Goal: Task Accomplishment & Management: Use online tool/utility

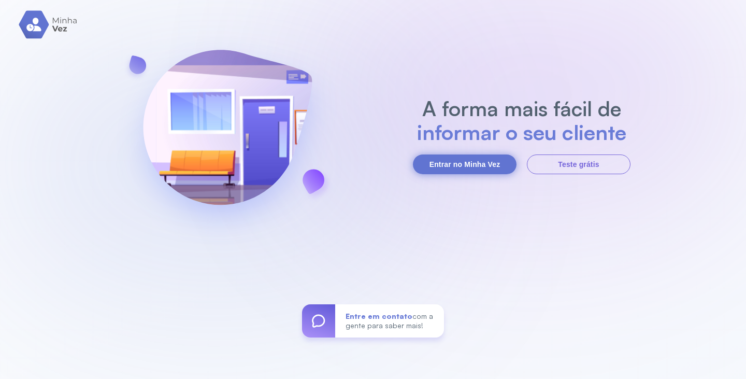
click at [500, 158] on button "Entrar no Minha Vez" at bounding box center [465, 164] width 104 height 20
click at [489, 163] on button "Entrar no Minha Vez" at bounding box center [465, 164] width 104 height 20
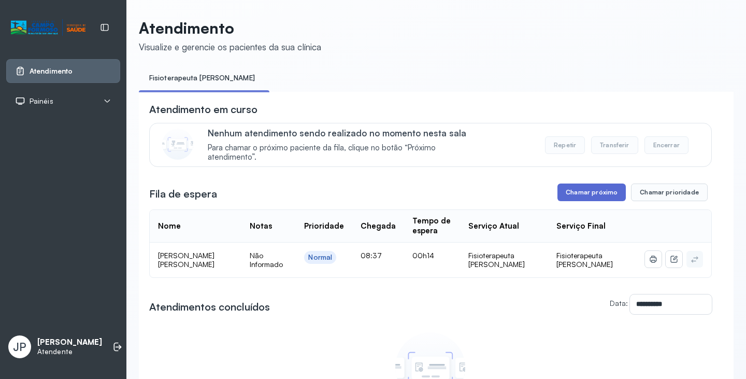
click at [585, 194] on button "Chamar próximo" at bounding box center [591, 192] width 68 height 18
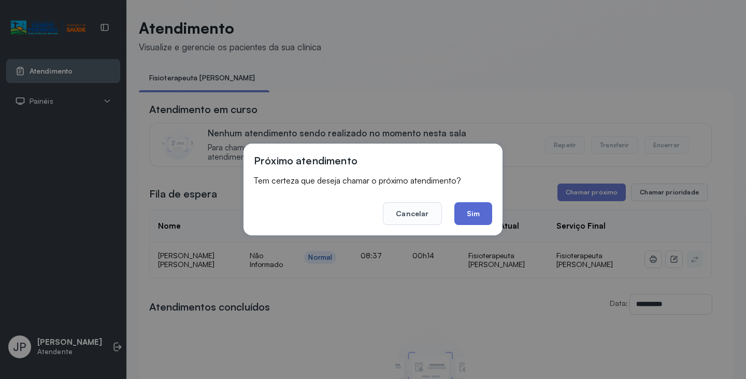
click at [467, 210] on button "Sim" at bounding box center [473, 213] width 38 height 23
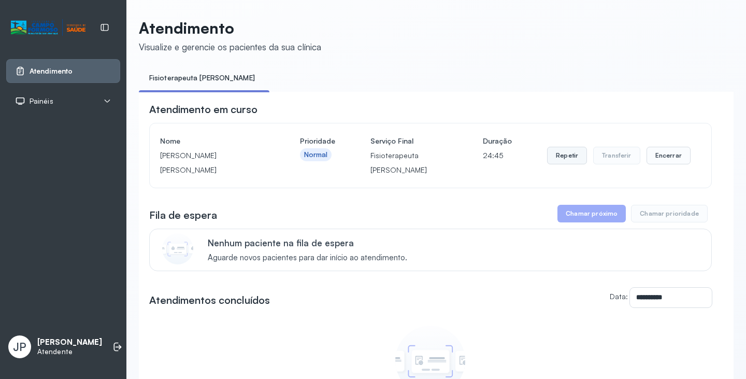
click at [570, 161] on button "Repetir" at bounding box center [567, 156] width 40 height 18
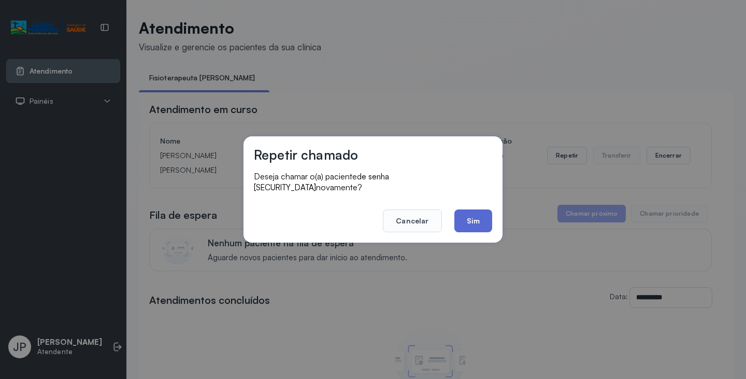
click at [486, 219] on button "Sim" at bounding box center [473, 220] width 38 height 23
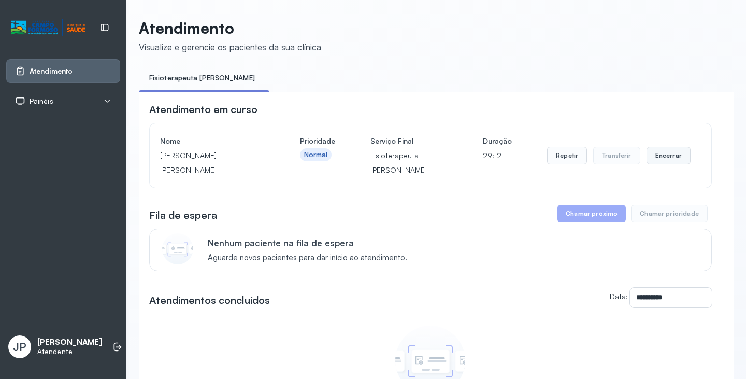
click at [666, 158] on button "Encerrar" at bounding box center [668, 156] width 44 height 18
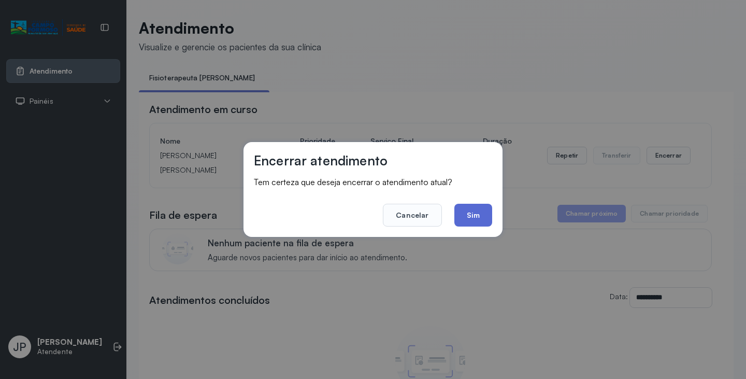
click at [474, 214] on button "Sim" at bounding box center [473, 215] width 38 height 23
